Goal: Task Accomplishment & Management: Manage account settings

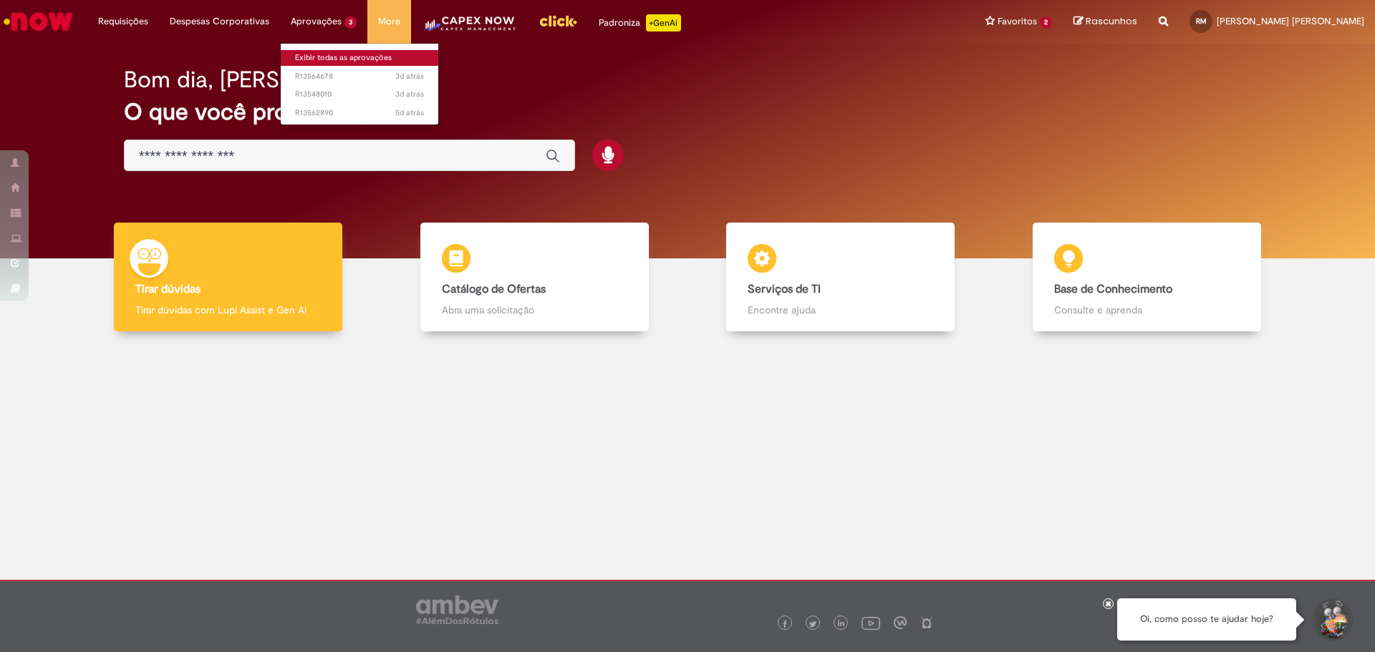
click at [339, 54] on link "Exibir todas as aprovações" at bounding box center [360, 58] width 158 height 16
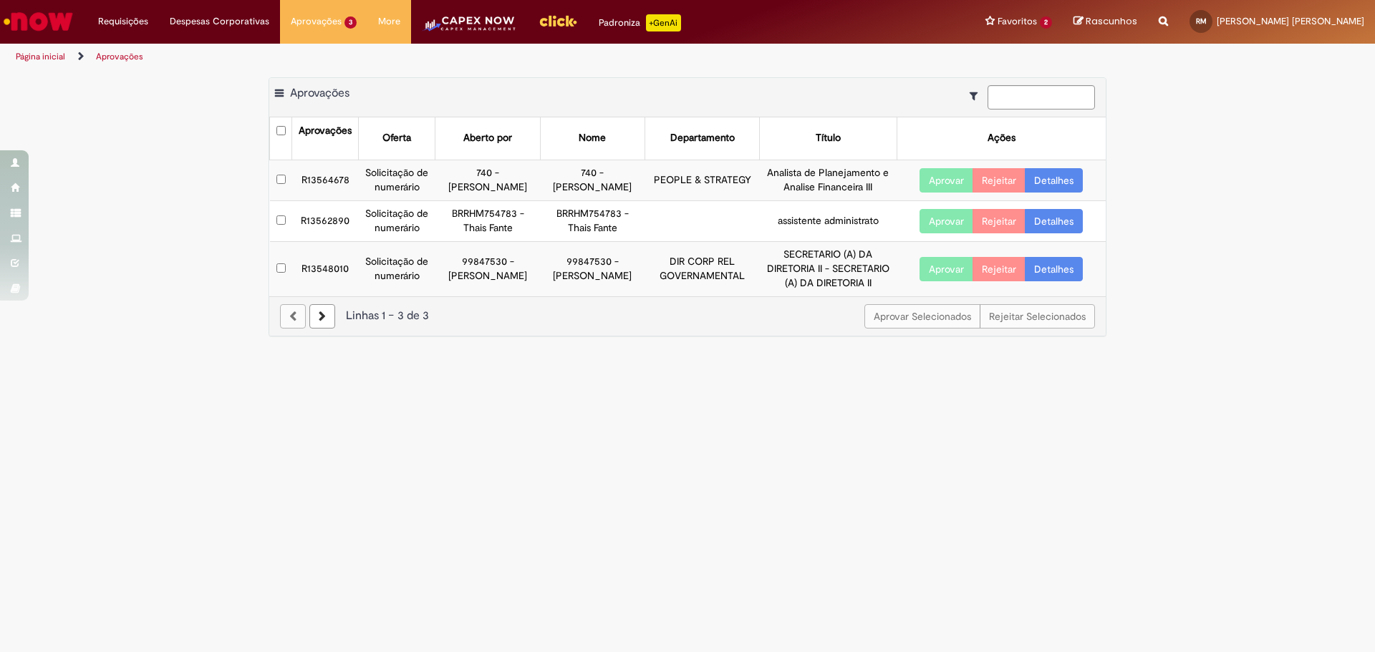
click at [1045, 272] on link "Detalhes" at bounding box center [1054, 269] width 58 height 24
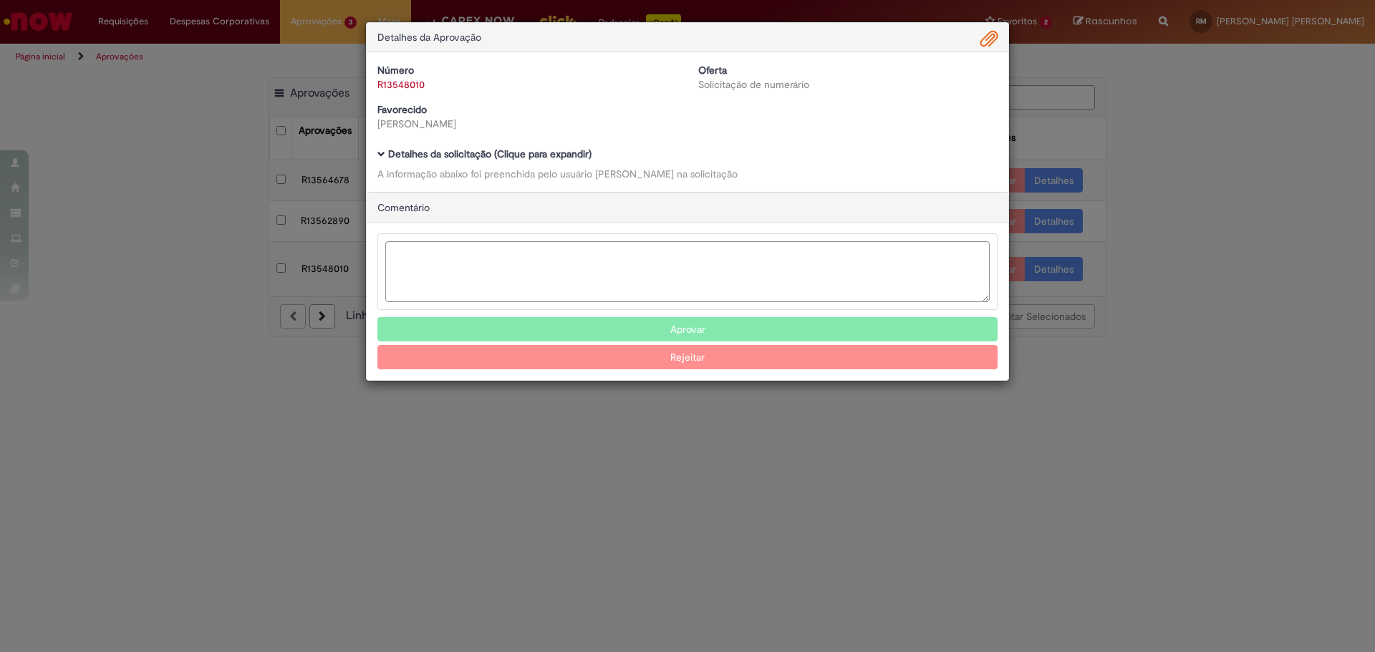
click at [454, 160] on b "Detalhes da solicitação (Clique para expandir)" at bounding box center [489, 153] width 203 height 13
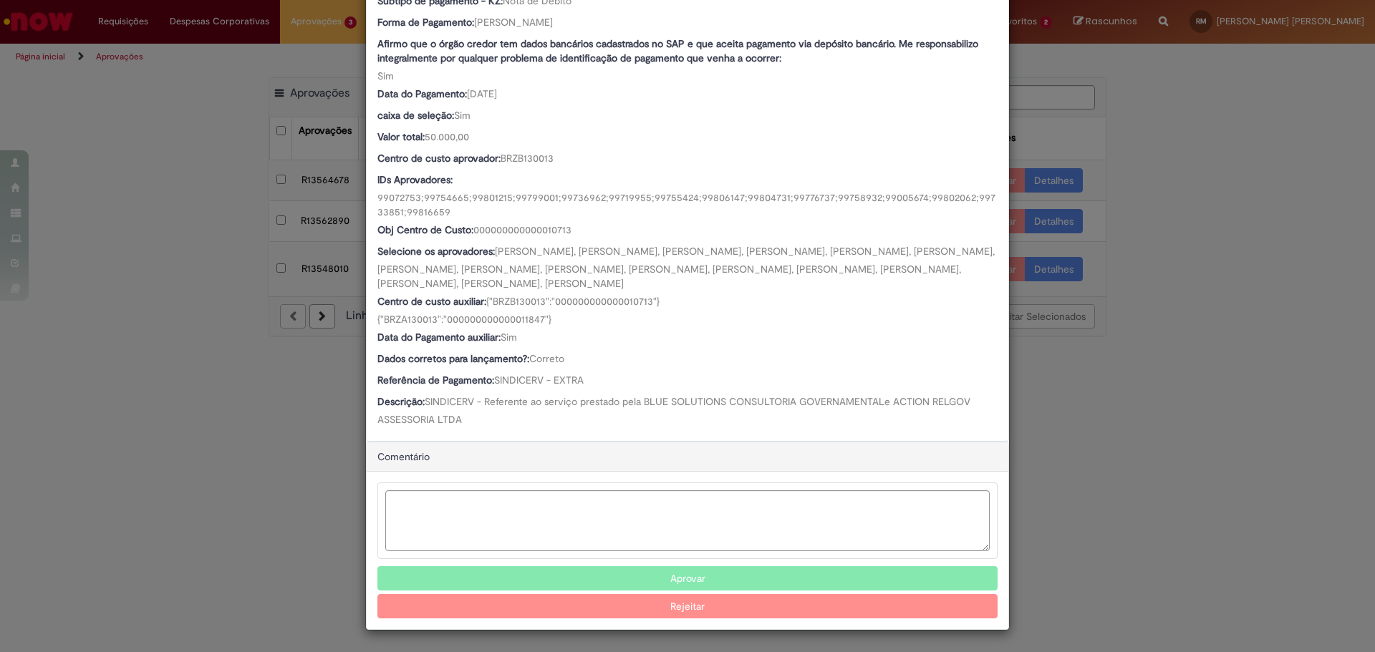
scroll to position [833, 0]
click at [644, 573] on button "Aprovar" at bounding box center [687, 578] width 620 height 24
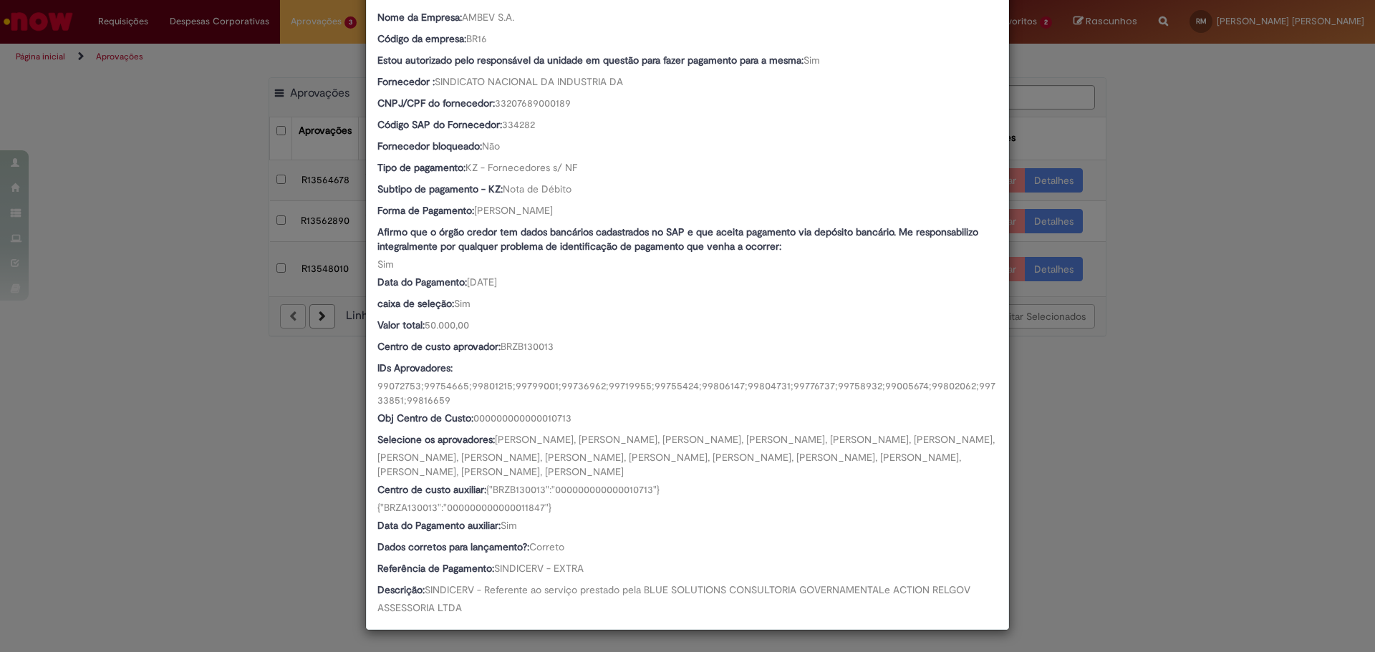
click at [1099, 446] on div "Detalhes da Aprovação Número R13548010 Oferta Solicitação de numerário Favoreci…" at bounding box center [687, 326] width 1375 height 652
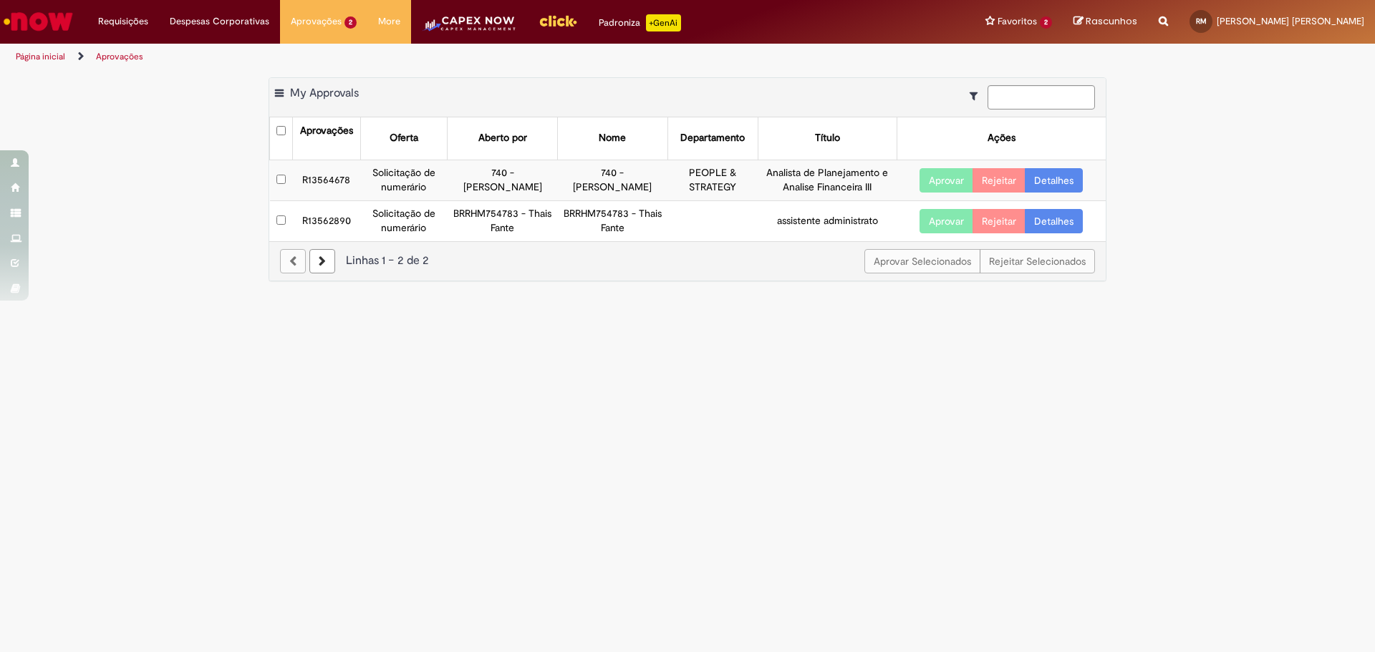
click at [1054, 225] on link "Detalhes" at bounding box center [1054, 221] width 58 height 24
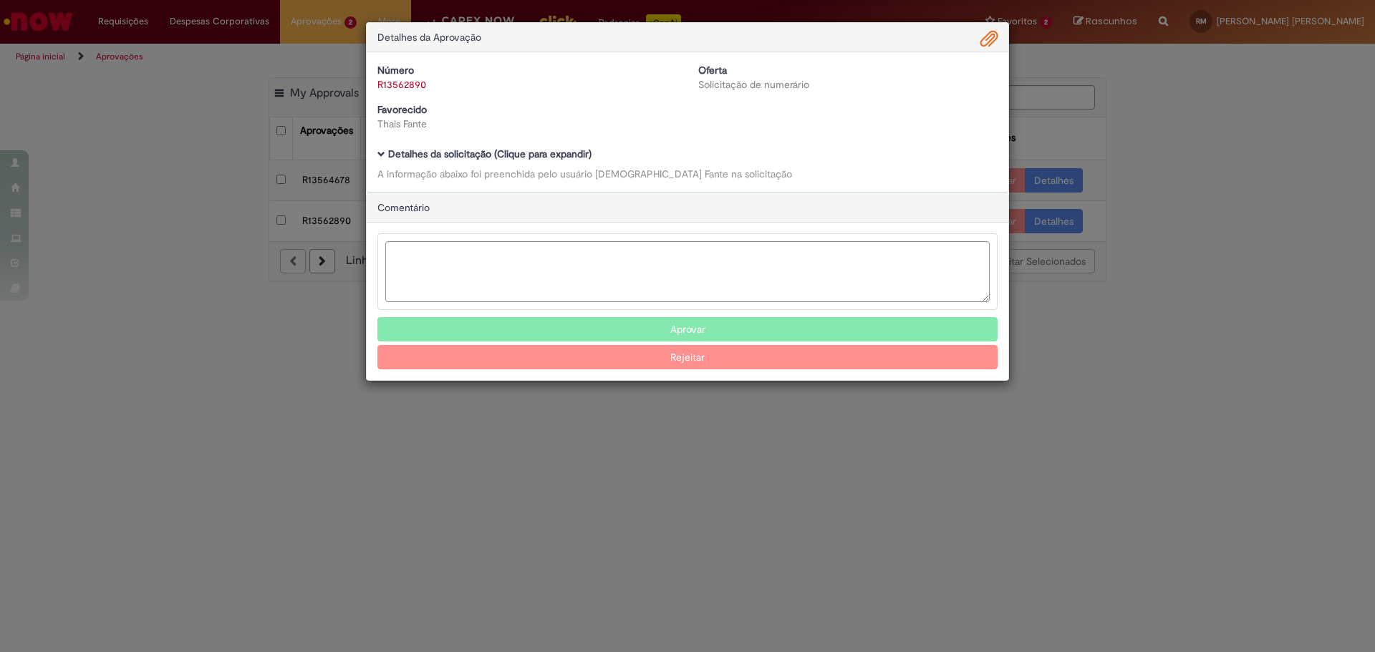
click at [538, 152] on b "Detalhes da solicitação (Clique para expandir)" at bounding box center [489, 153] width 203 height 13
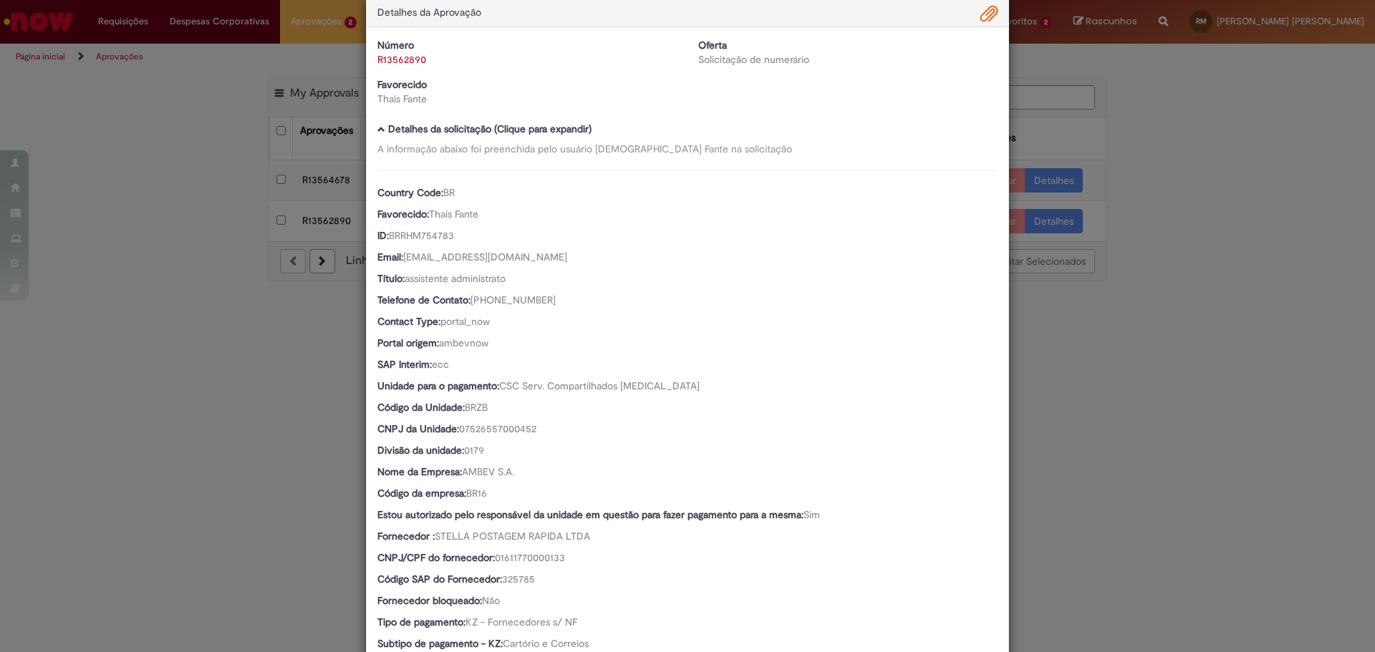
scroll to position [0, 0]
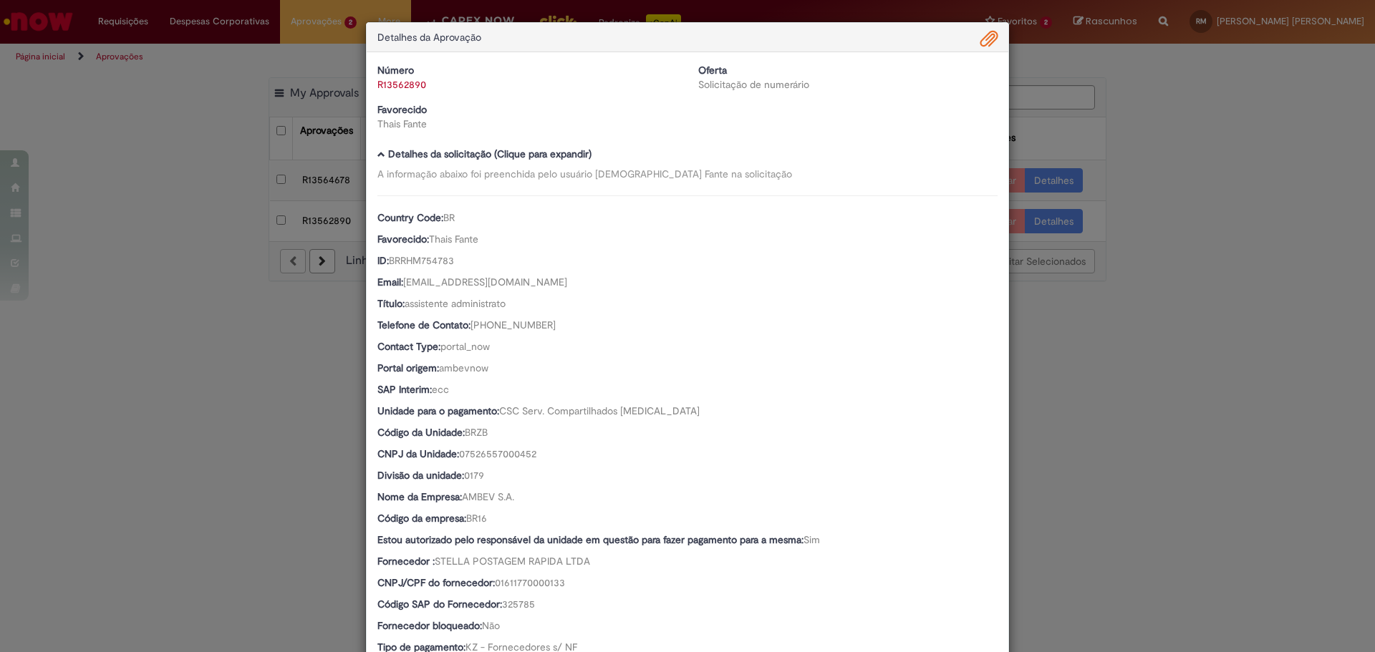
click at [1156, 231] on div "Detalhes da Aprovação Número R13562890 Oferta Solicitação de numerário Favoreci…" at bounding box center [687, 326] width 1375 height 652
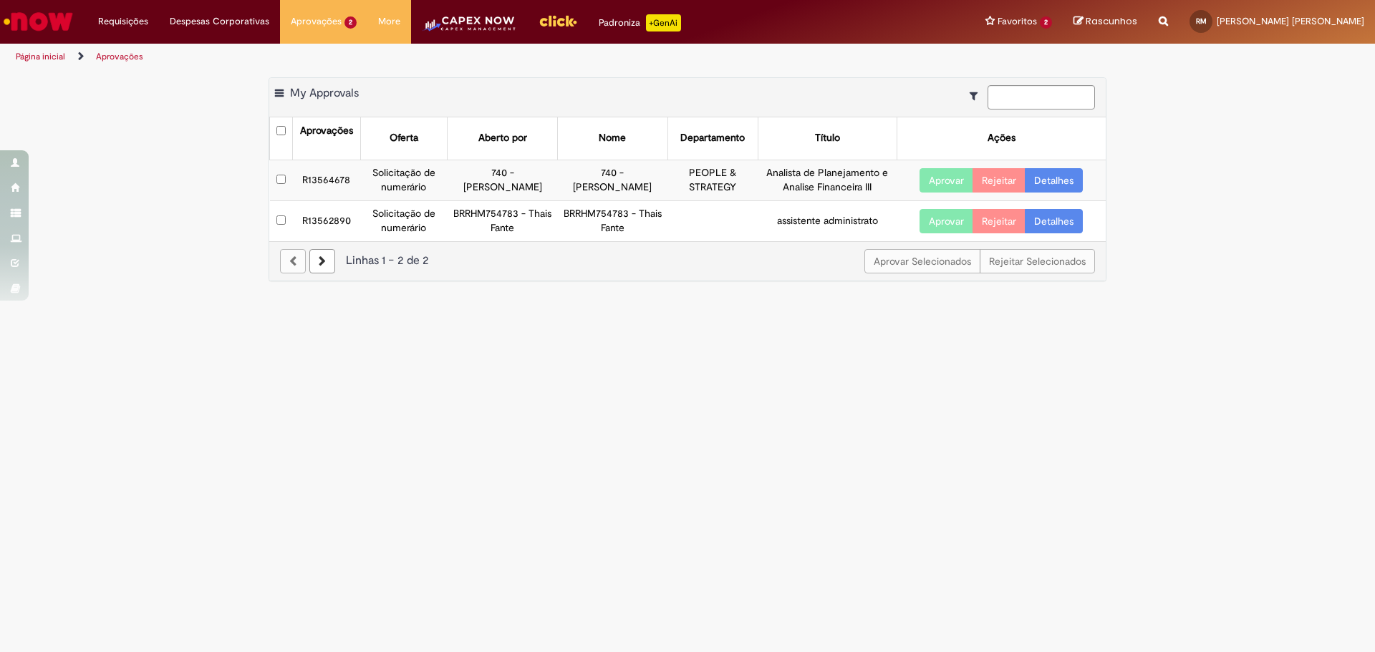
click at [1033, 178] on link "Detalhes" at bounding box center [1054, 180] width 58 height 24
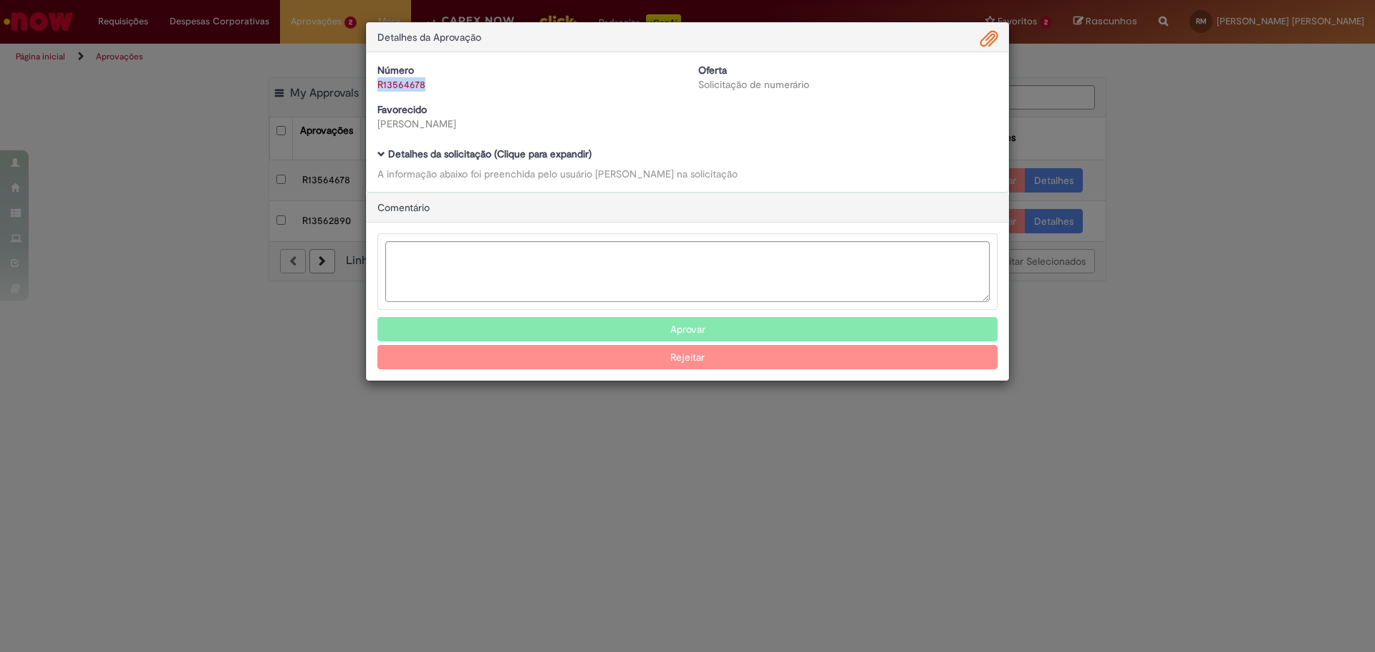
drag, startPoint x: 429, startPoint y: 85, endPoint x: 380, endPoint y: 89, distance: 48.9
click at [380, 89] on div "R13564678" at bounding box center [526, 84] width 299 height 14
copy link "R13564678"
click at [490, 157] on b "Detalhes da solicitação (Clique para expandir)" at bounding box center [489, 153] width 203 height 13
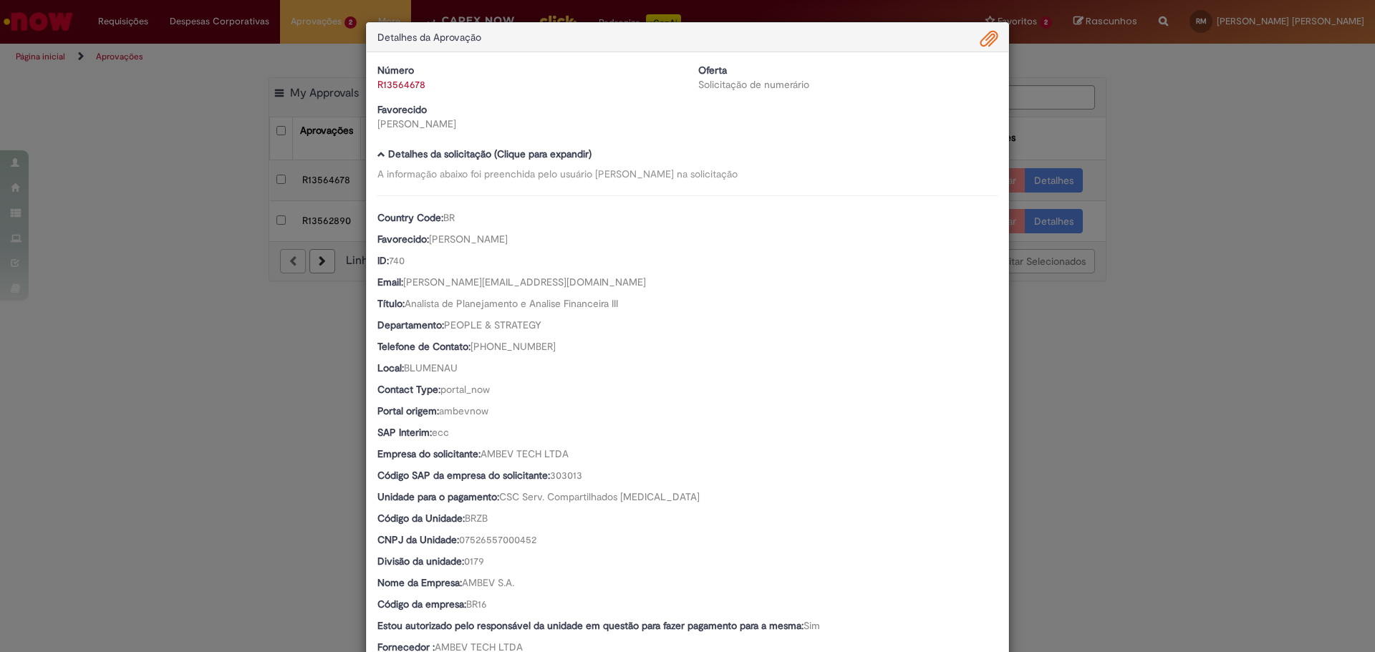
click at [987, 42] on span "Ambev Approval Modal" at bounding box center [988, 39] width 17 height 24
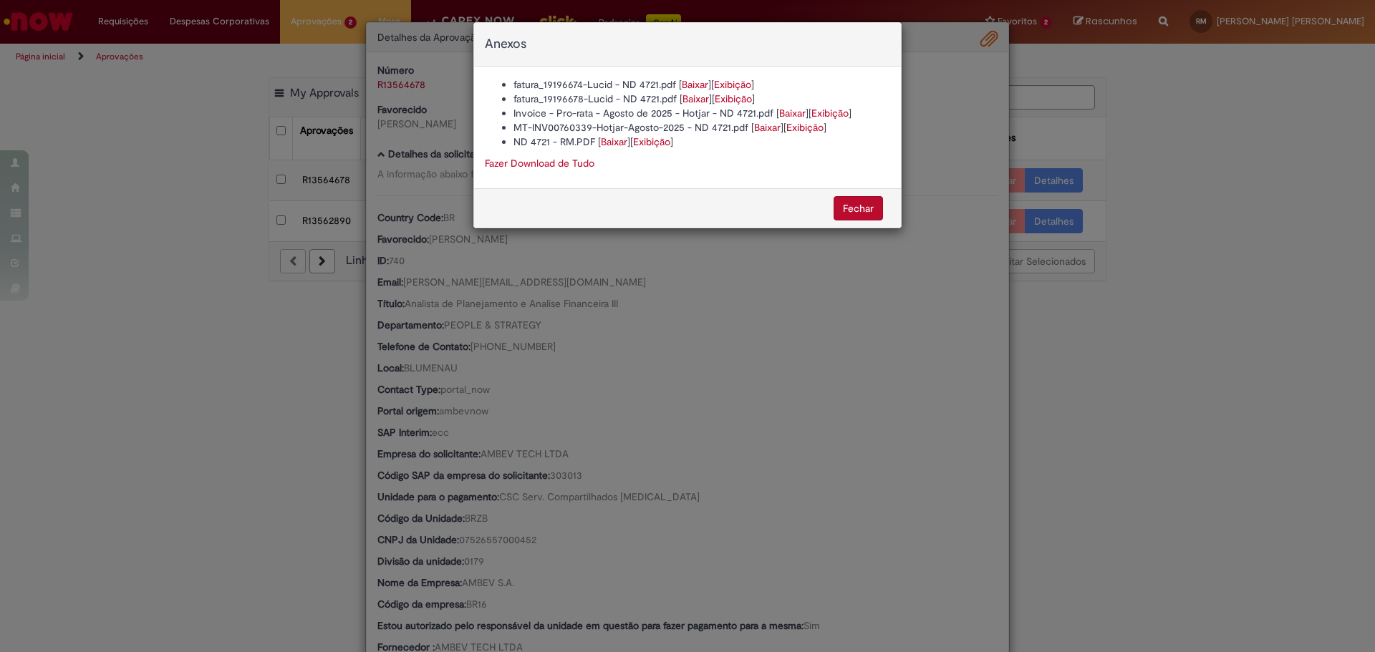
click at [567, 166] on link "Fazer Download de Tudo" at bounding box center [540, 163] width 110 height 13
click at [848, 207] on button "Fechar" at bounding box center [857, 208] width 49 height 24
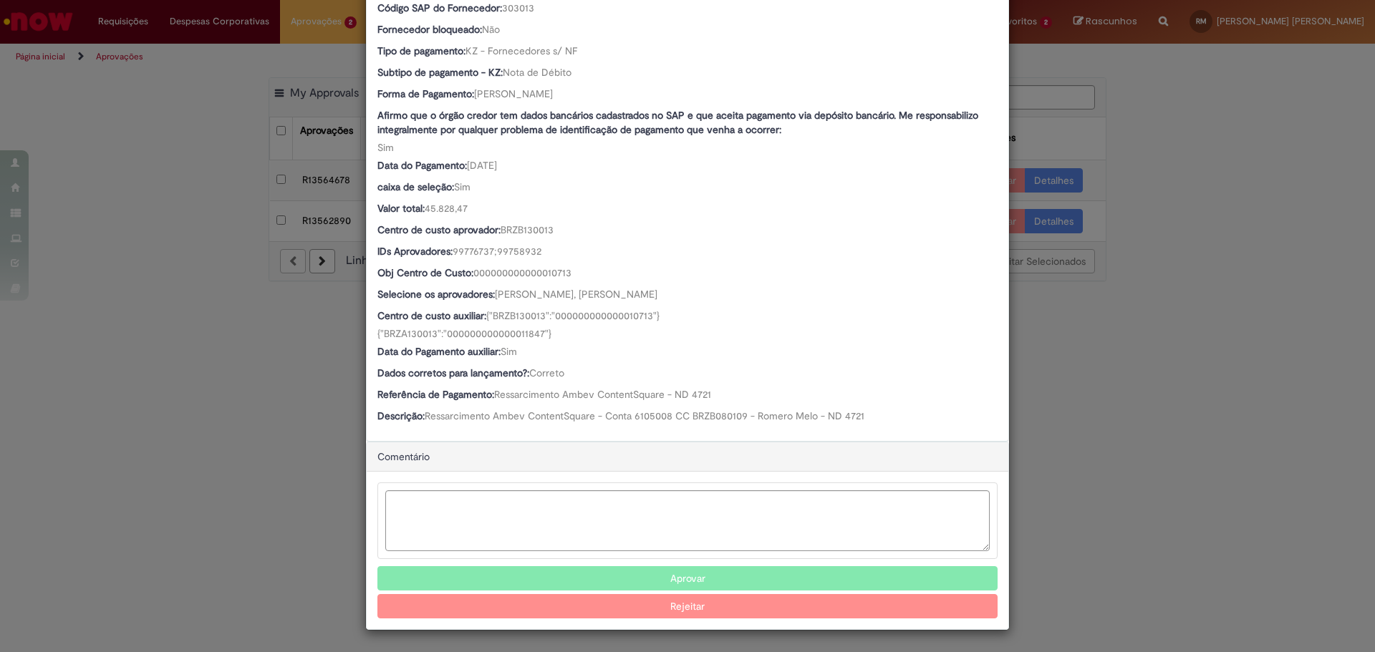
scroll to position [682, 0]
click at [679, 577] on button "Aprovar" at bounding box center [687, 578] width 620 height 24
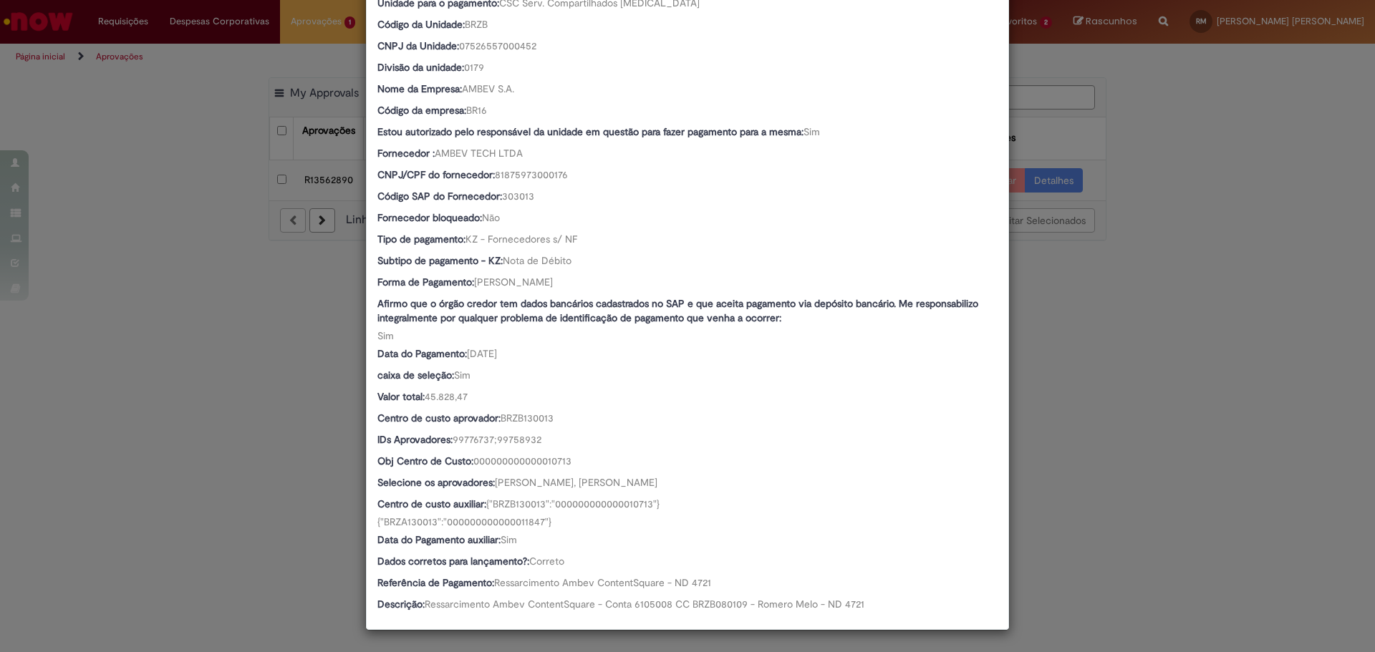
click at [1093, 405] on div "Detalhes da Aprovação Número R13564678 Oferta Solicitação de numerário Favoreci…" at bounding box center [687, 326] width 1375 height 652
